Goal: Transaction & Acquisition: Purchase product/service

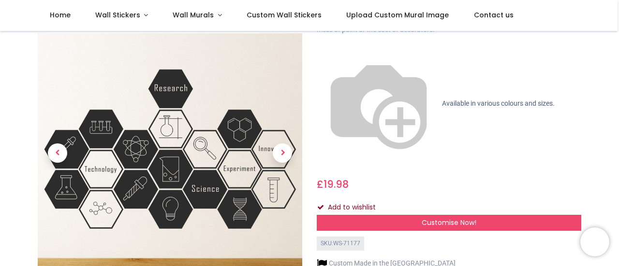
scroll to position [48, 0]
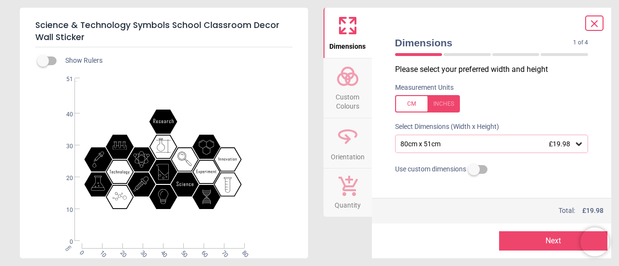
click at [576, 145] on icon at bounding box center [579, 144] width 6 height 3
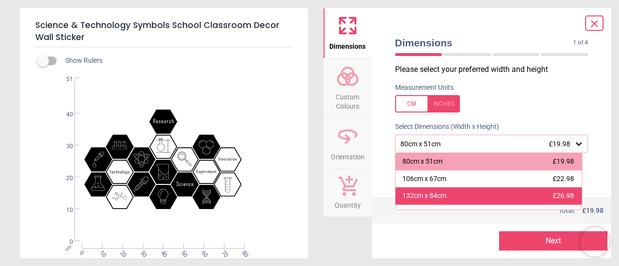
scroll to position [46, 0]
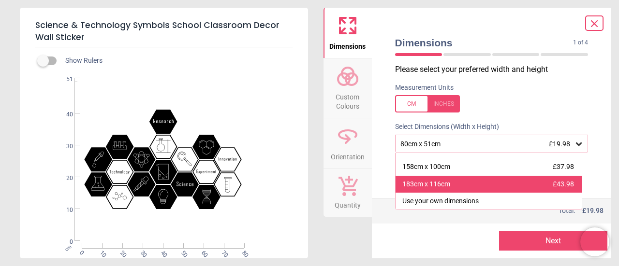
click at [522, 178] on div "183cm x 116cm £43.98" at bounding box center [489, 184] width 187 height 17
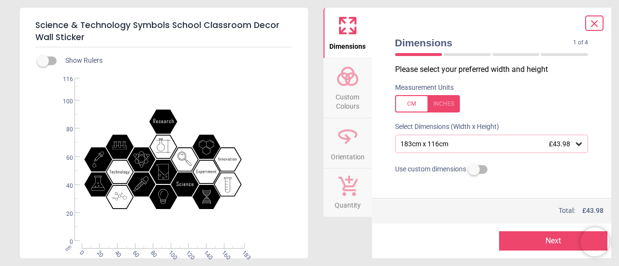
drag, startPoint x: 449, startPoint y: 144, endPoint x: 412, endPoint y: 144, distance: 37.2
click at [414, 144] on div "183cm x 116cm £43.98" at bounding box center [486, 144] width 175 height 8
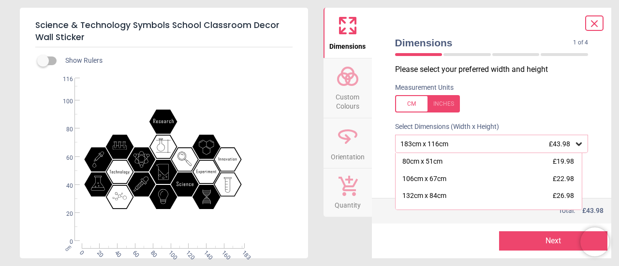
scroll to position [29, 0]
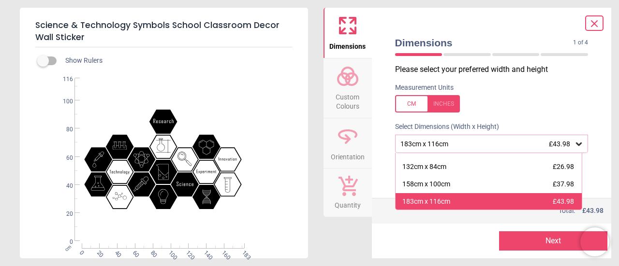
click at [426, 197] on div "183cm x 116cm £43.98" at bounding box center [489, 201] width 187 height 17
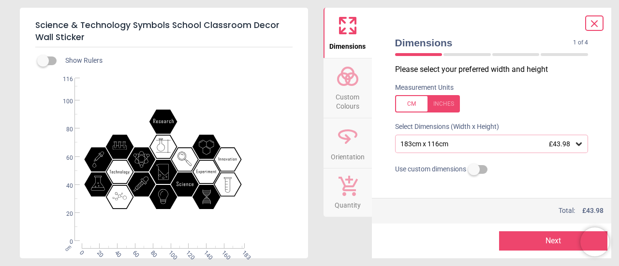
click at [577, 144] on icon at bounding box center [579, 144] width 10 height 10
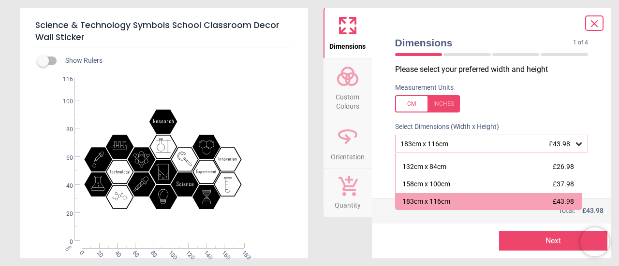
scroll to position [46, 0]
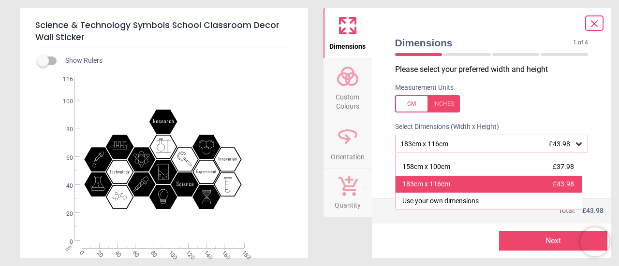
click at [487, 182] on div "183cm x 116cm £43.98" at bounding box center [489, 184] width 187 height 17
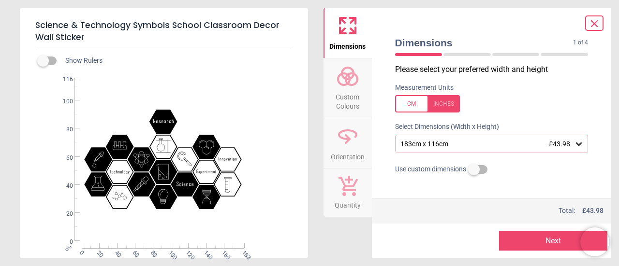
click at [593, 23] on icon at bounding box center [594, 24] width 6 height 6
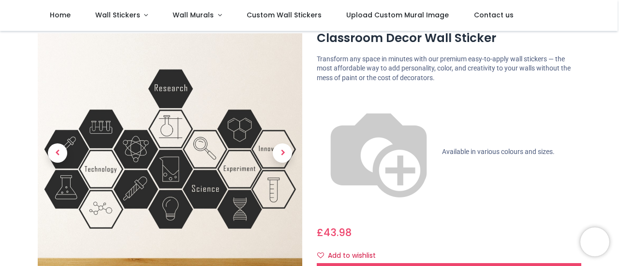
scroll to position [0, 0]
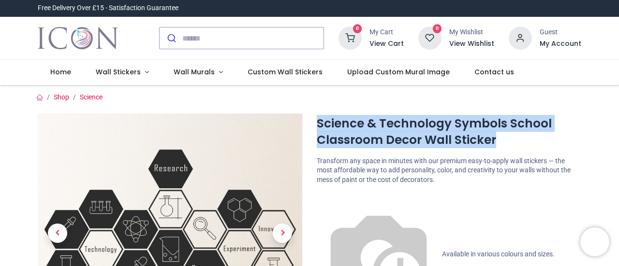
drag, startPoint x: 491, startPoint y: 141, endPoint x: 317, endPoint y: 125, distance: 174.8
click at [317, 125] on h1 "Science & Technology Symbols School Classroom Decor Wall Sticker" at bounding box center [449, 132] width 265 height 33
copy h1 "Science & Technology Symbols School Classroom Decor Wall Sticker"
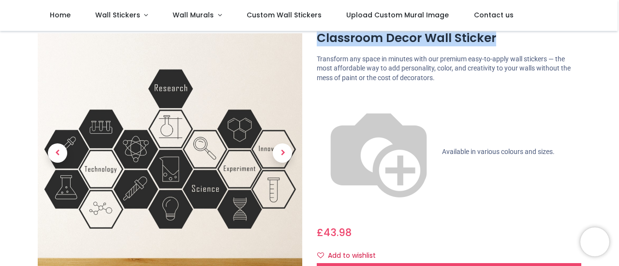
scroll to position [145, 0]
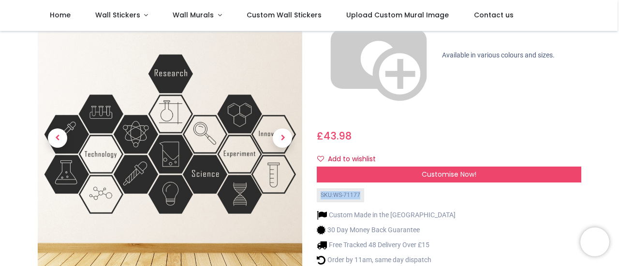
drag, startPoint x: 355, startPoint y: 81, endPoint x: 321, endPoint y: 83, distance: 33.9
click at [321, 189] on div "SKU: WS-71177" at bounding box center [340, 196] width 47 height 14
copy div "SKU: WS-71177"
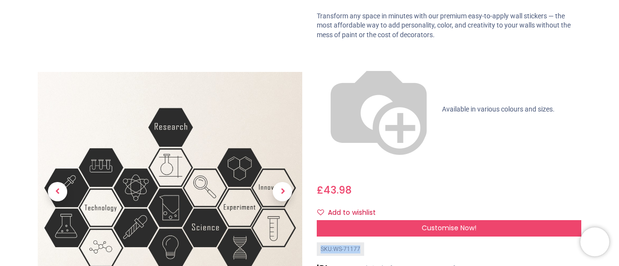
scroll to position [0, 0]
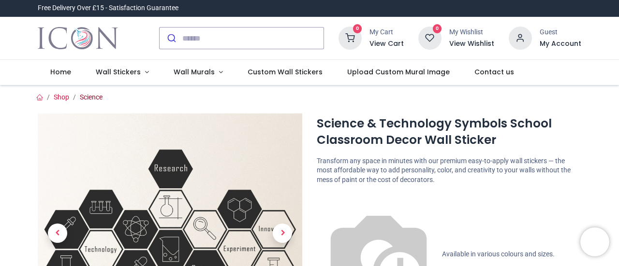
click at [86, 98] on link "Science" at bounding box center [91, 97] width 23 height 8
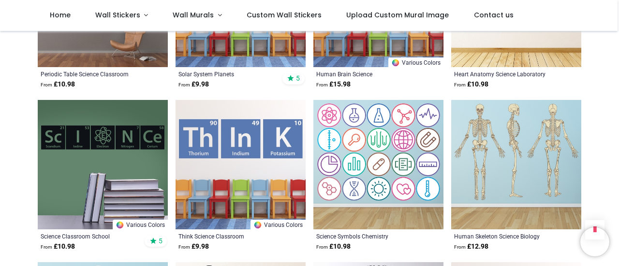
scroll to position [677, 0]
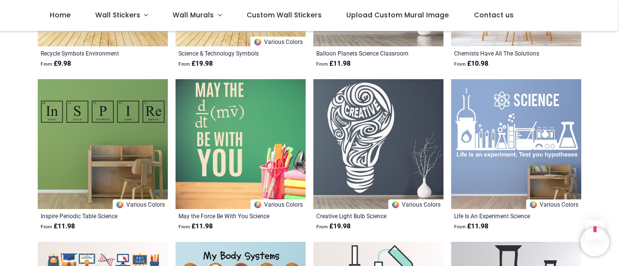
scroll to position [1838, 0]
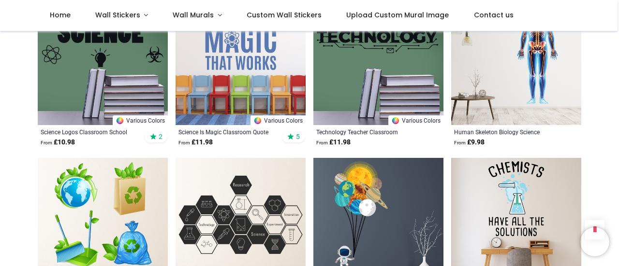
scroll to position [1451, 0]
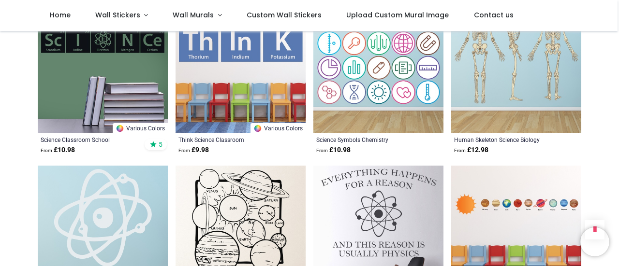
scroll to position [677, 0]
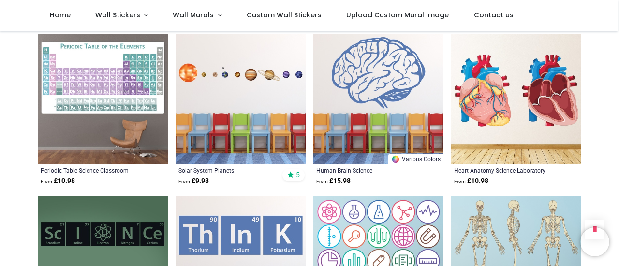
scroll to position [677, 0]
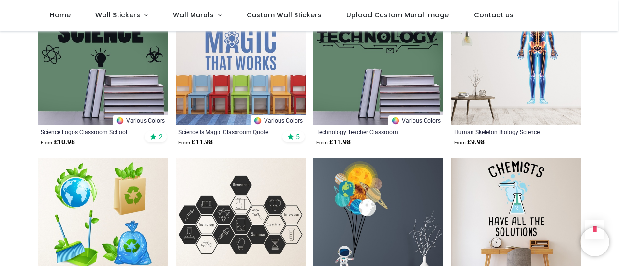
scroll to position [1644, 0]
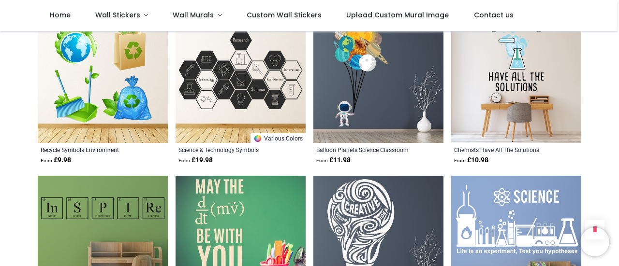
scroll to position [1644, 0]
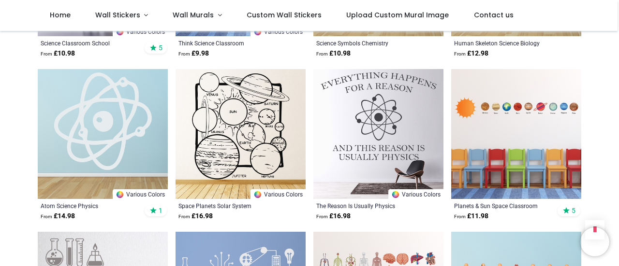
scroll to position [677, 0]
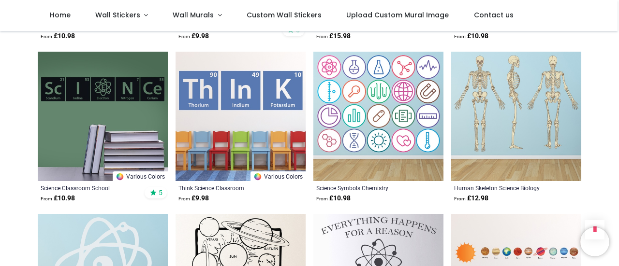
click at [140, 99] on img at bounding box center [103, 117] width 130 height 130
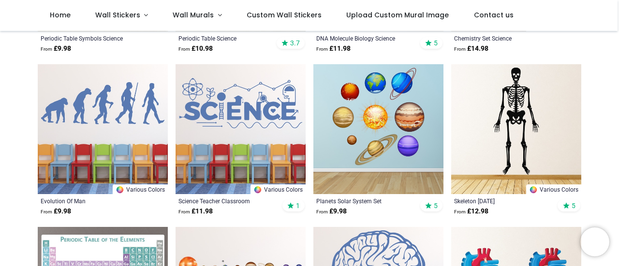
scroll to position [193, 0]
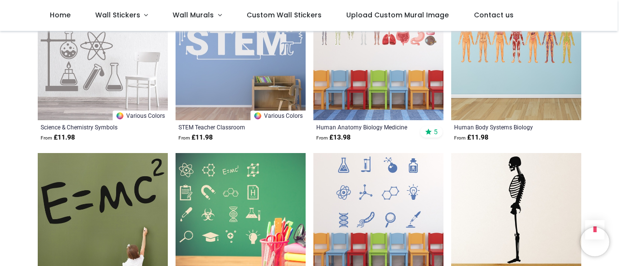
scroll to position [1112, 0]
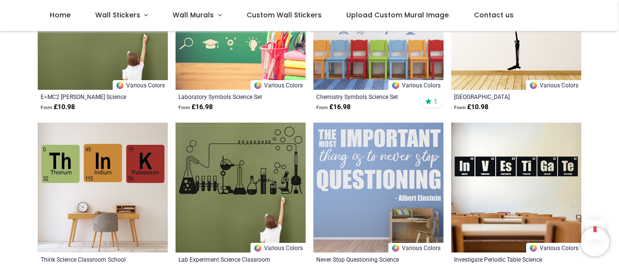
scroll to position [1354, 0]
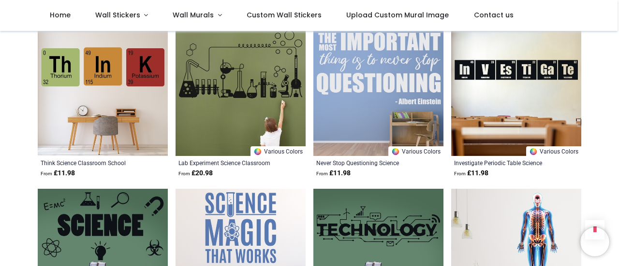
click at [232, 111] on img at bounding box center [241, 91] width 130 height 130
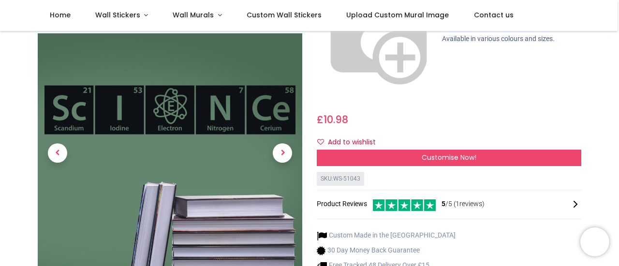
scroll to position [48, 0]
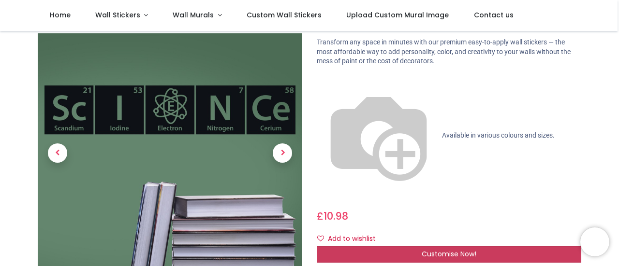
click at [400, 247] on div "Customise Now!" at bounding box center [449, 255] width 265 height 16
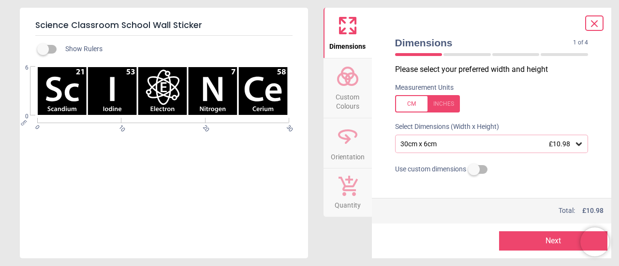
click at [574, 144] on icon at bounding box center [579, 144] width 10 height 10
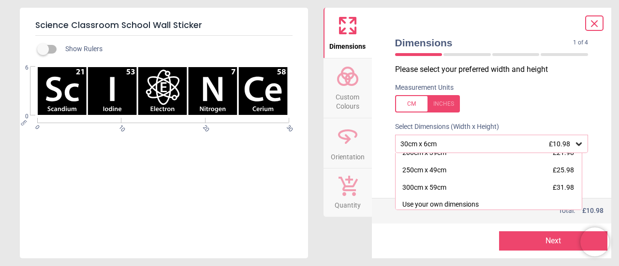
scroll to position [133, 0]
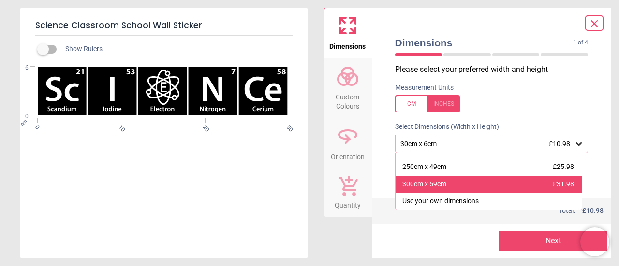
click at [469, 185] on div "300cm x 59cm £31.98" at bounding box center [489, 184] width 187 height 17
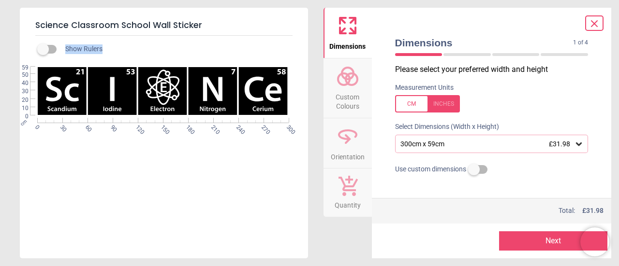
drag, startPoint x: 202, startPoint y: 27, endPoint x: 111, endPoint y: 41, distance: 92.1
click at [111, 41] on div "Science Classroom School Wall Sticker Show Rulers WS-51043 Created with Snap nu…" at bounding box center [164, 133] width 288 height 251
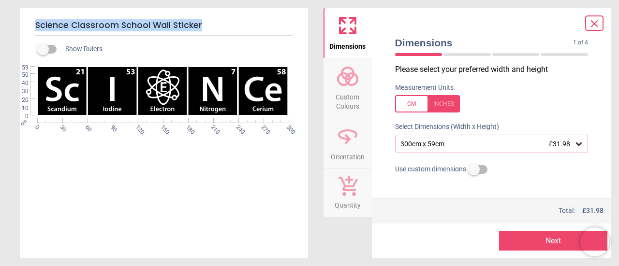
drag, startPoint x: 36, startPoint y: 25, endPoint x: 199, endPoint y: 28, distance: 163.0
click at [199, 28] on h5 "Science Classroom School Wall Sticker" at bounding box center [163, 25] width 257 height 20
copy h5 "Science Classroom School Wall Sticker"
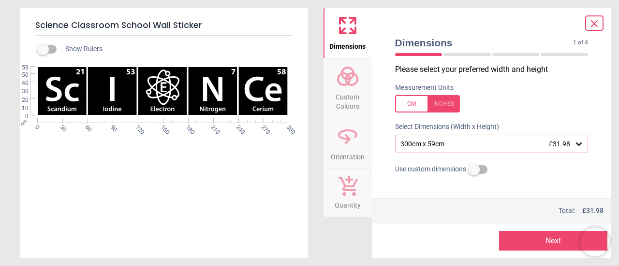
click at [591, 25] on icon at bounding box center [595, 24] width 12 height 12
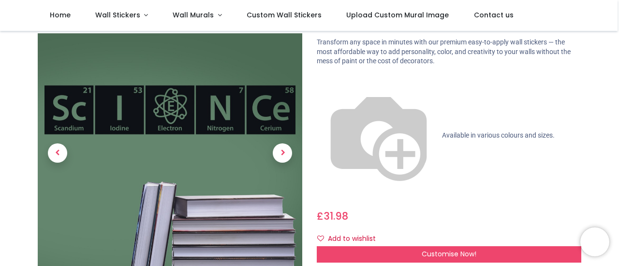
drag, startPoint x: 357, startPoint y: 163, endPoint x: 332, endPoint y: 164, distance: 25.2
drag, startPoint x: 322, startPoint y: 164, endPoint x: 358, endPoint y: 163, distance: 35.8
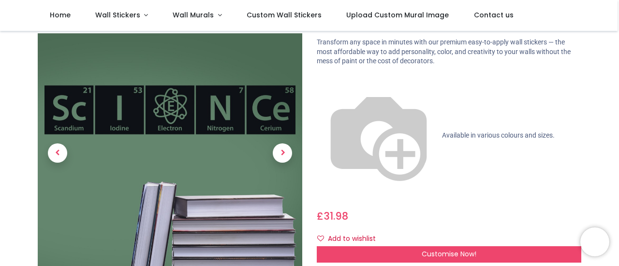
drag, startPoint x: 350, startPoint y: 163, endPoint x: 320, endPoint y: 163, distance: 30.0
copy div "SKU: WS-51043"
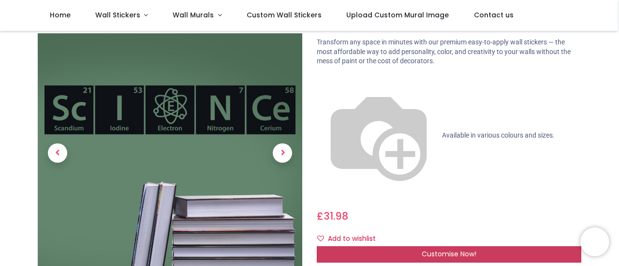
click at [439, 250] on span "Customise Now!" at bounding box center [449, 255] width 55 height 10
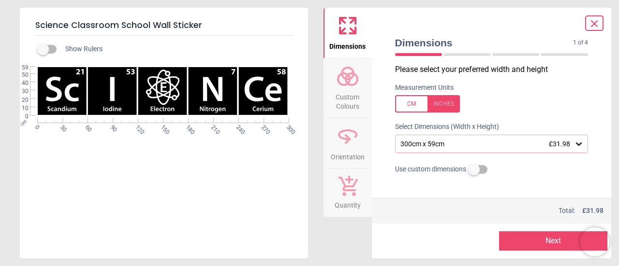
click at [596, 20] on icon at bounding box center [595, 24] width 12 height 12
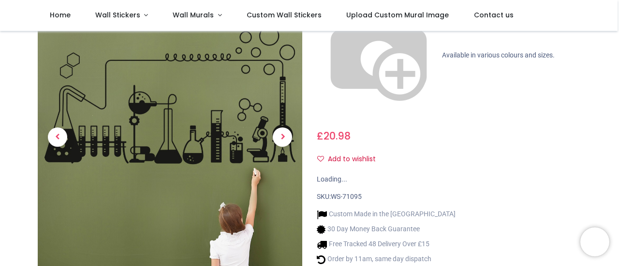
scroll to position [97, 0]
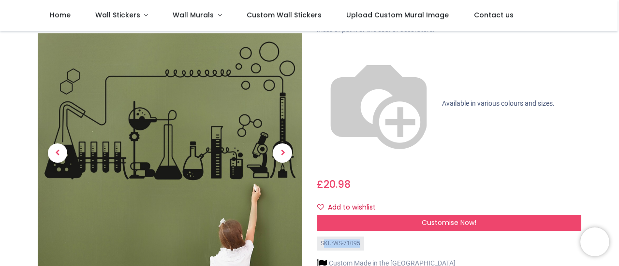
drag, startPoint x: 357, startPoint y: 132, endPoint x: 324, endPoint y: 130, distance: 33.4
click at [324, 237] on div "SKU: WS-71095" at bounding box center [340, 244] width 47 height 14
click at [320, 237] on div "SKU: WS-71095" at bounding box center [340, 244] width 47 height 14
drag, startPoint x: 321, startPoint y: 132, endPoint x: 356, endPoint y: 133, distance: 35.3
click at [356, 237] on div "SKU: WS-71095" at bounding box center [340, 244] width 47 height 14
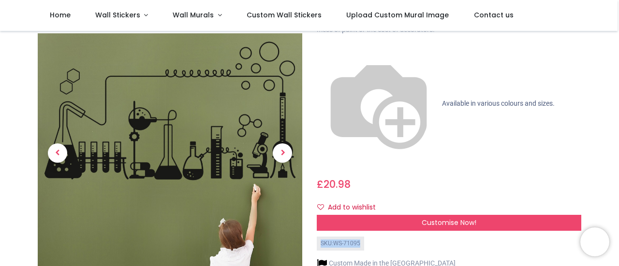
copy div "SKU: WS-71095"
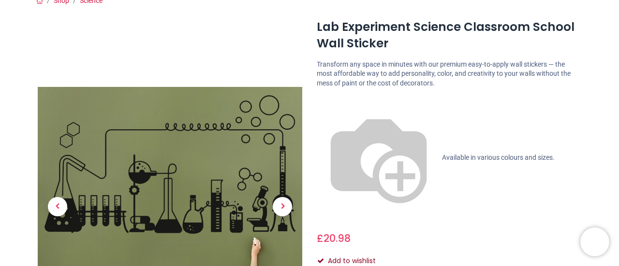
scroll to position [0, 0]
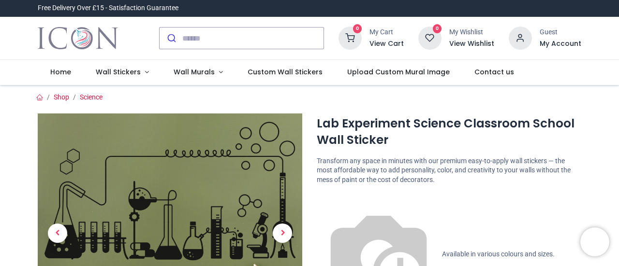
click at [375, 137] on h1 "Lab Experiment Science Classroom School Wall Sticker" at bounding box center [449, 132] width 265 height 33
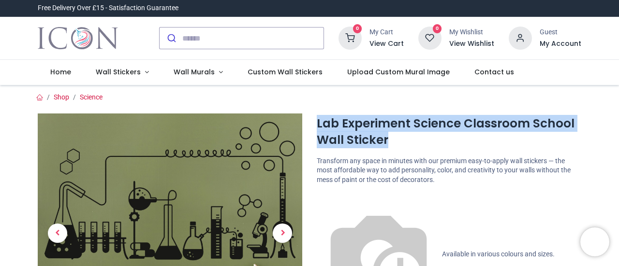
drag, startPoint x: 387, startPoint y: 140, endPoint x: 317, endPoint y: 124, distance: 71.4
click at [317, 124] on h1 "Lab Experiment Science Classroom School Wall Sticker" at bounding box center [449, 132] width 265 height 33
copy h1 "Lab Experiment Science Classroom School Wall Sticker"
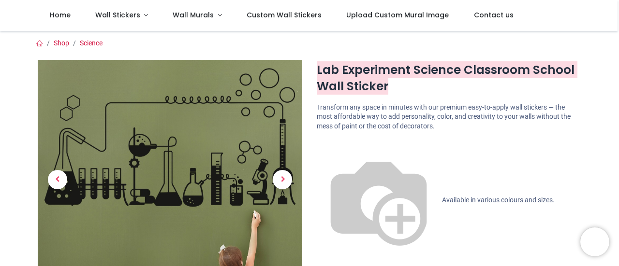
scroll to position [48, 0]
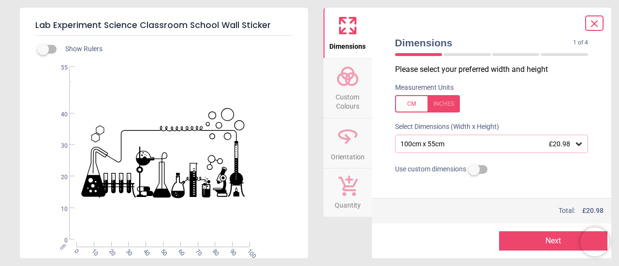
click at [472, 144] on div "100cm x 55cm £20.98" at bounding box center [486, 144] width 175 height 8
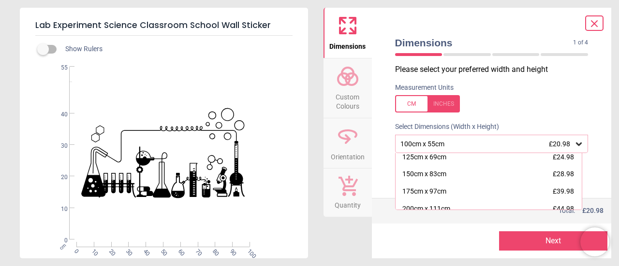
scroll to position [46, 0]
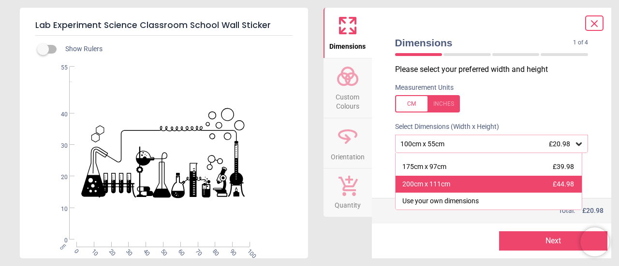
click at [469, 184] on div "200cm x 111cm £44.98" at bounding box center [489, 184] width 187 height 17
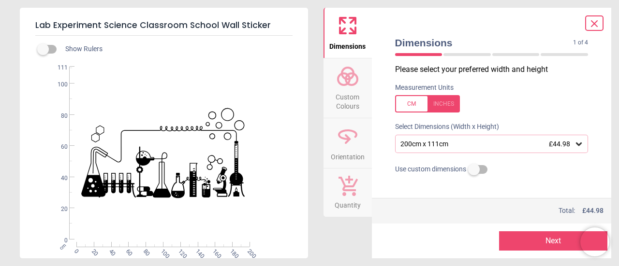
click at [594, 21] on icon at bounding box center [595, 24] width 12 height 12
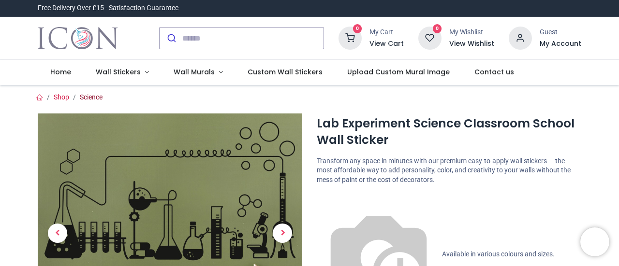
click at [82, 98] on link "Science" at bounding box center [91, 97] width 23 height 8
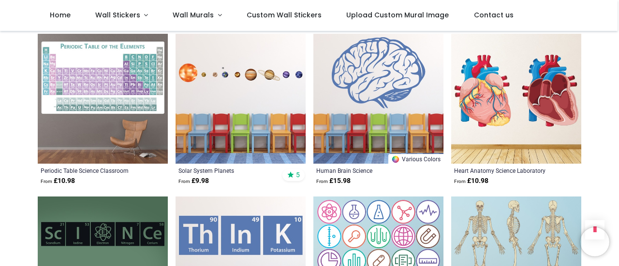
scroll to position [629, 0]
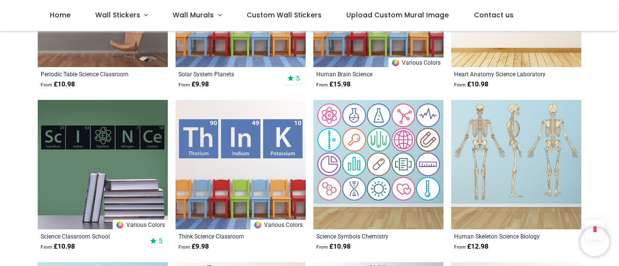
click at [113, 134] on img at bounding box center [103, 165] width 130 height 130
click at [130, 134] on img at bounding box center [103, 165] width 130 height 130
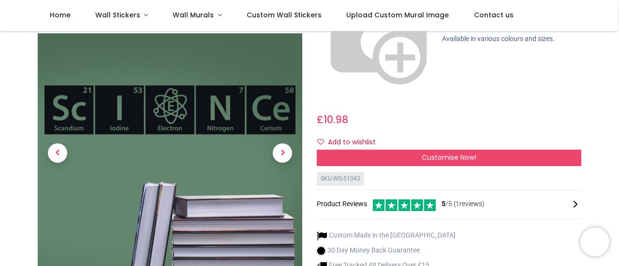
scroll to position [97, 0]
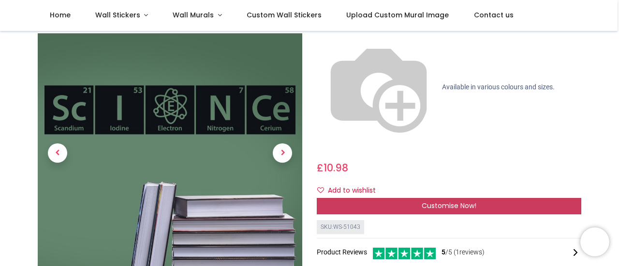
click at [420, 198] on div "Customise Now!" at bounding box center [449, 206] width 265 height 16
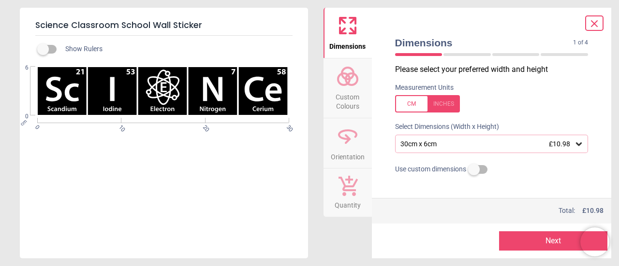
click at [576, 143] on icon at bounding box center [579, 144] width 10 height 10
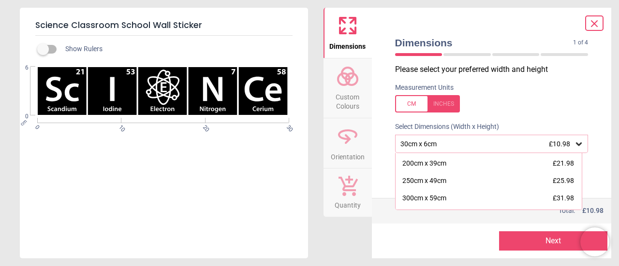
scroll to position [133, 0]
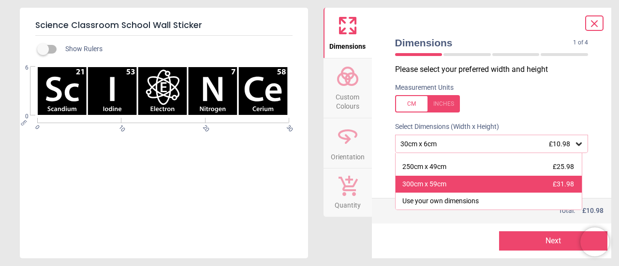
click at [520, 186] on div "300cm x 59cm £31.98" at bounding box center [489, 184] width 187 height 17
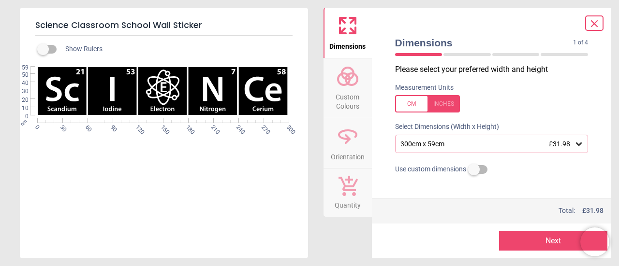
click at [434, 144] on div "300cm x 59cm £31.98" at bounding box center [486, 144] width 175 height 8
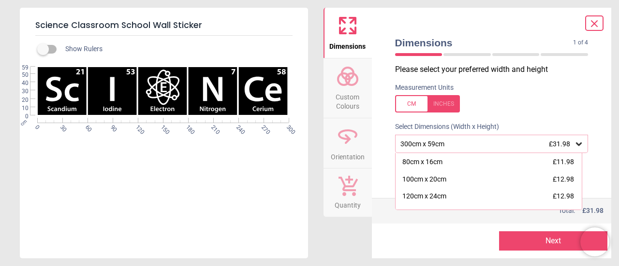
scroll to position [54, 0]
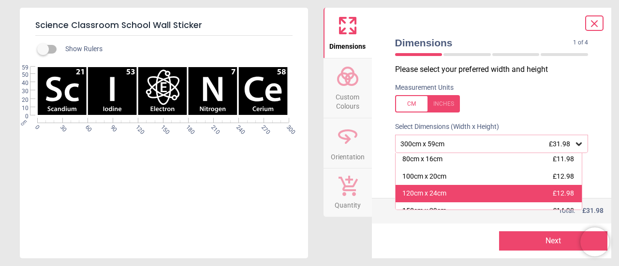
click at [516, 194] on div "120cm x 24cm £12.98" at bounding box center [489, 193] width 187 height 17
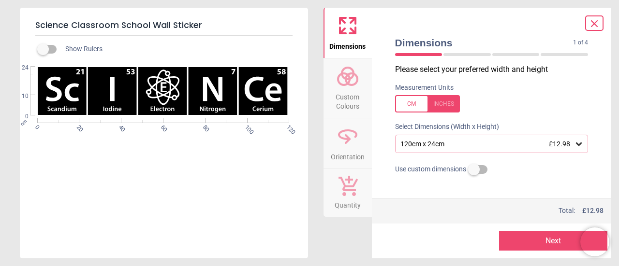
click at [524, 236] on button "Next" at bounding box center [553, 241] width 108 height 19
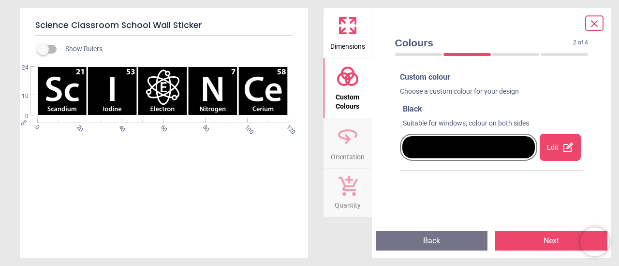
click at [524, 238] on button "Next" at bounding box center [551, 241] width 112 height 19
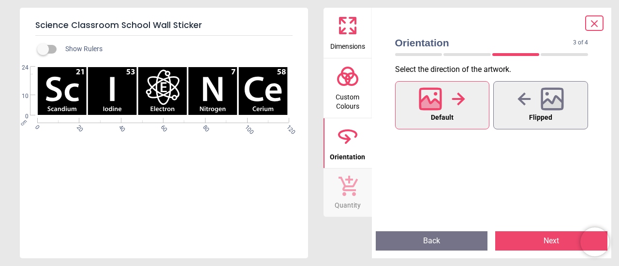
click at [524, 239] on button "Next" at bounding box center [551, 241] width 112 height 19
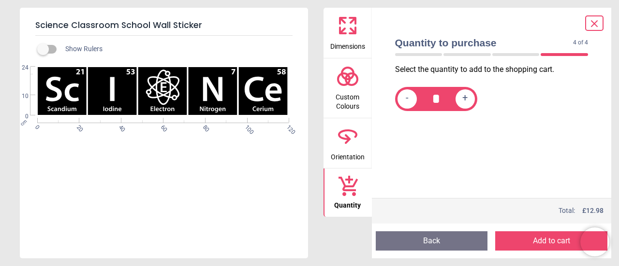
click at [524, 239] on button "Add to cart" at bounding box center [551, 241] width 112 height 19
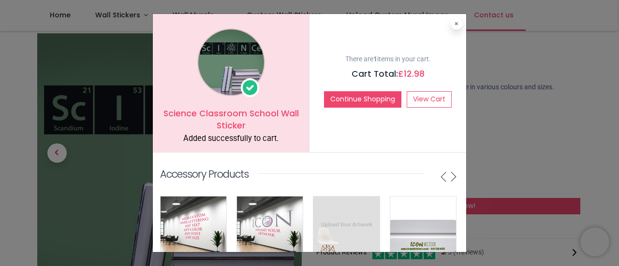
click at [457, 29] on button at bounding box center [457, 24] width 12 height 12
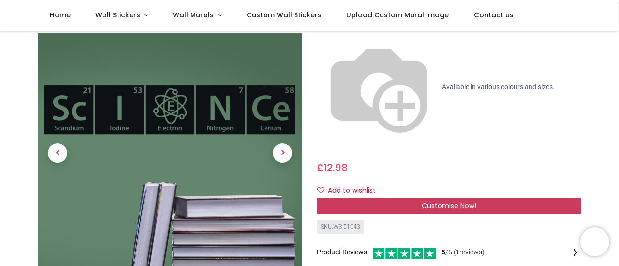
click at [431, 201] on span "Customise Now!" at bounding box center [449, 206] width 55 height 10
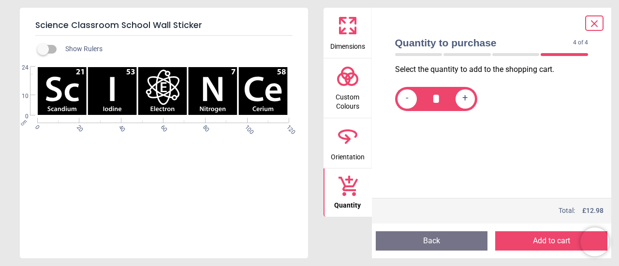
click at [593, 22] on icon at bounding box center [595, 24] width 12 height 12
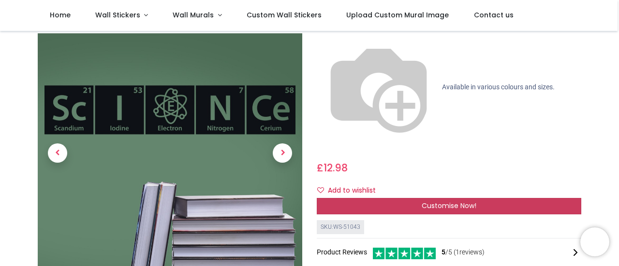
click at [393, 198] on div "Customise Now!" at bounding box center [449, 206] width 265 height 16
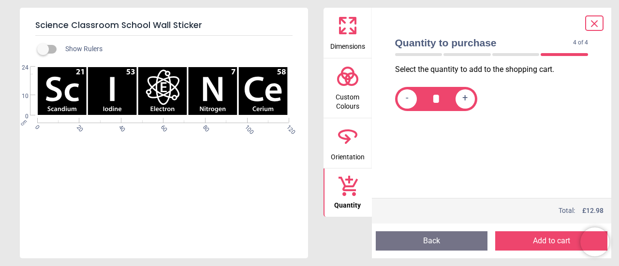
click at [535, 234] on button "Add to cart" at bounding box center [551, 241] width 112 height 19
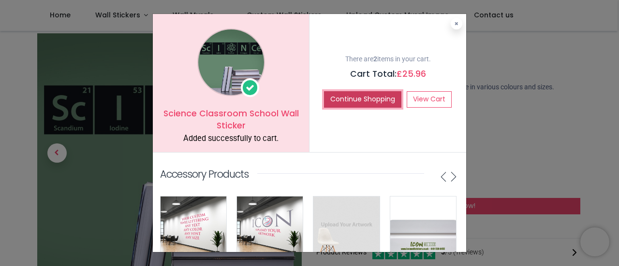
click at [370, 97] on button "Continue Shopping" at bounding box center [362, 99] width 77 height 16
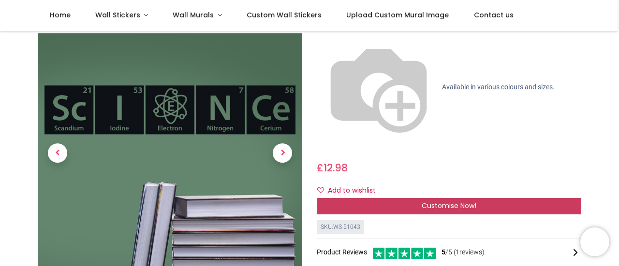
click at [371, 198] on div "Customise Now!" at bounding box center [449, 206] width 265 height 16
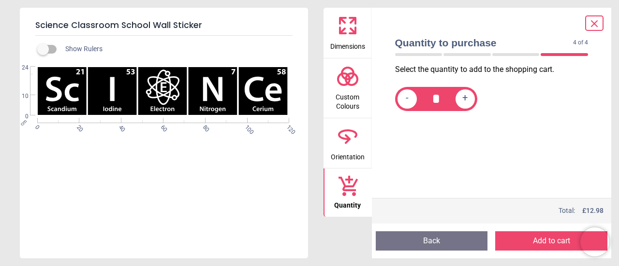
click at [346, 45] on span "Dimensions" at bounding box center [347, 44] width 35 height 15
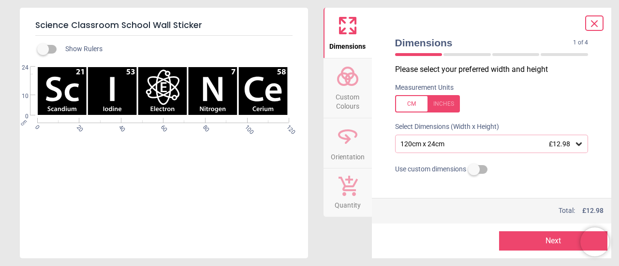
click at [574, 142] on icon at bounding box center [579, 144] width 10 height 10
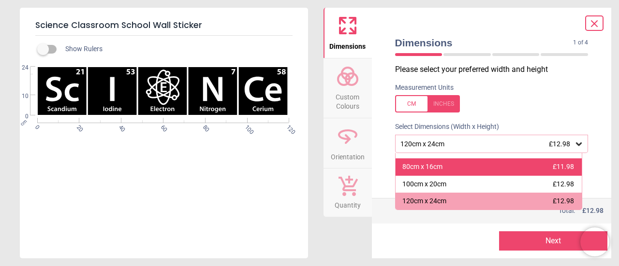
scroll to position [133, 0]
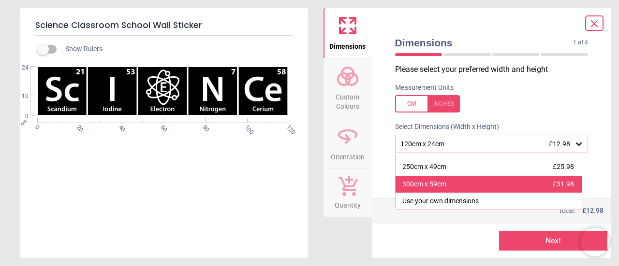
click at [485, 187] on div "300cm x 59cm £31.98" at bounding box center [489, 184] width 187 height 17
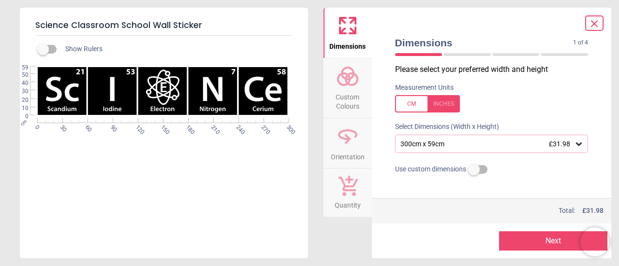
click at [542, 245] on button "Next" at bounding box center [553, 241] width 108 height 19
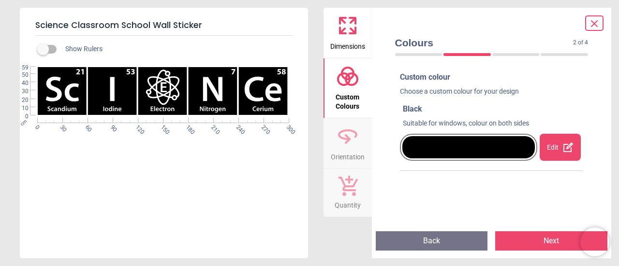
click at [545, 241] on button "Next" at bounding box center [551, 241] width 112 height 19
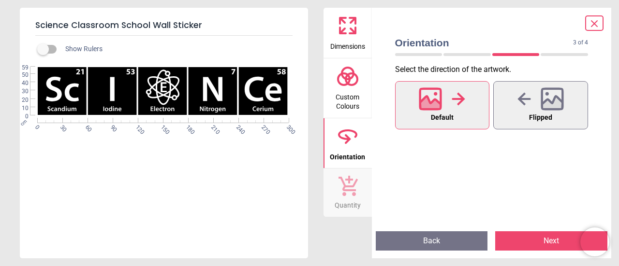
click at [547, 242] on button "Next" at bounding box center [551, 241] width 112 height 19
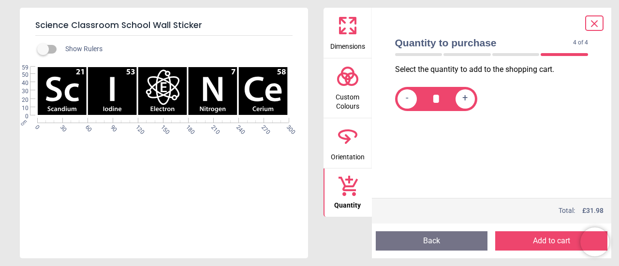
click at [548, 243] on button "Add to cart" at bounding box center [551, 241] width 112 height 19
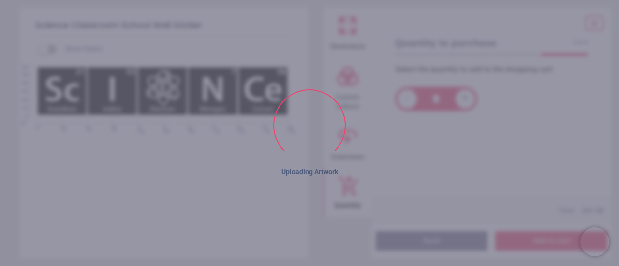
click at [549, 243] on button "Add to cart" at bounding box center [551, 241] width 112 height 19
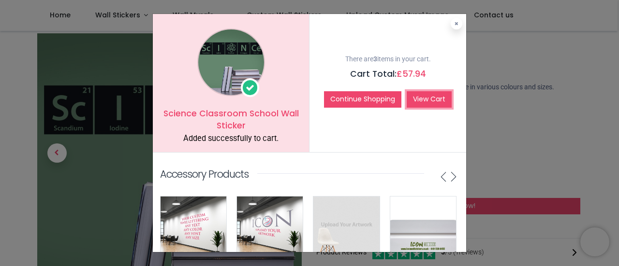
click at [439, 95] on link "View Cart" at bounding box center [429, 99] width 45 height 16
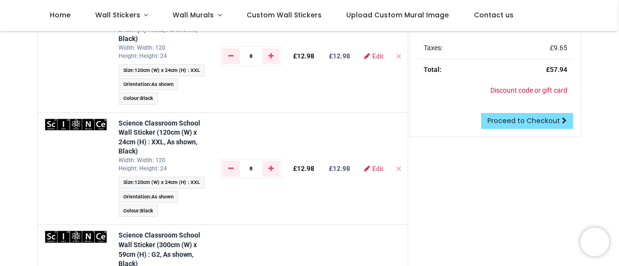
scroll to position [97, 0]
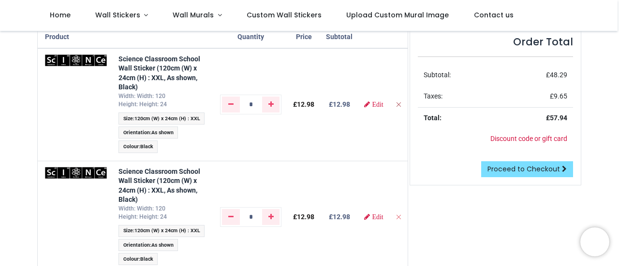
click at [395, 102] on icon "Remove from cart" at bounding box center [398, 104] width 7 height 7
type input "*"
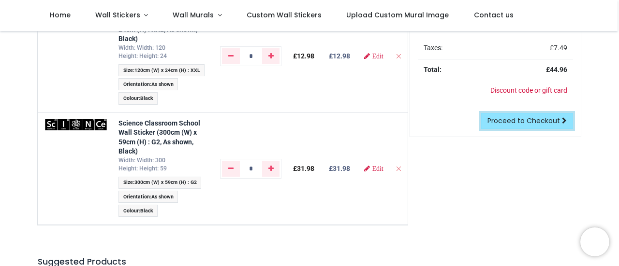
click at [520, 115] on link "Proceed to Checkout" at bounding box center [527, 121] width 92 height 16
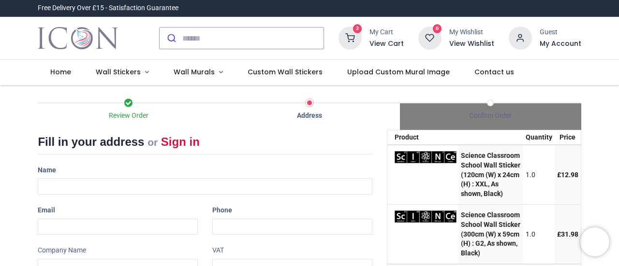
select select "***"
